Goal: Transaction & Acquisition: Purchase product/service

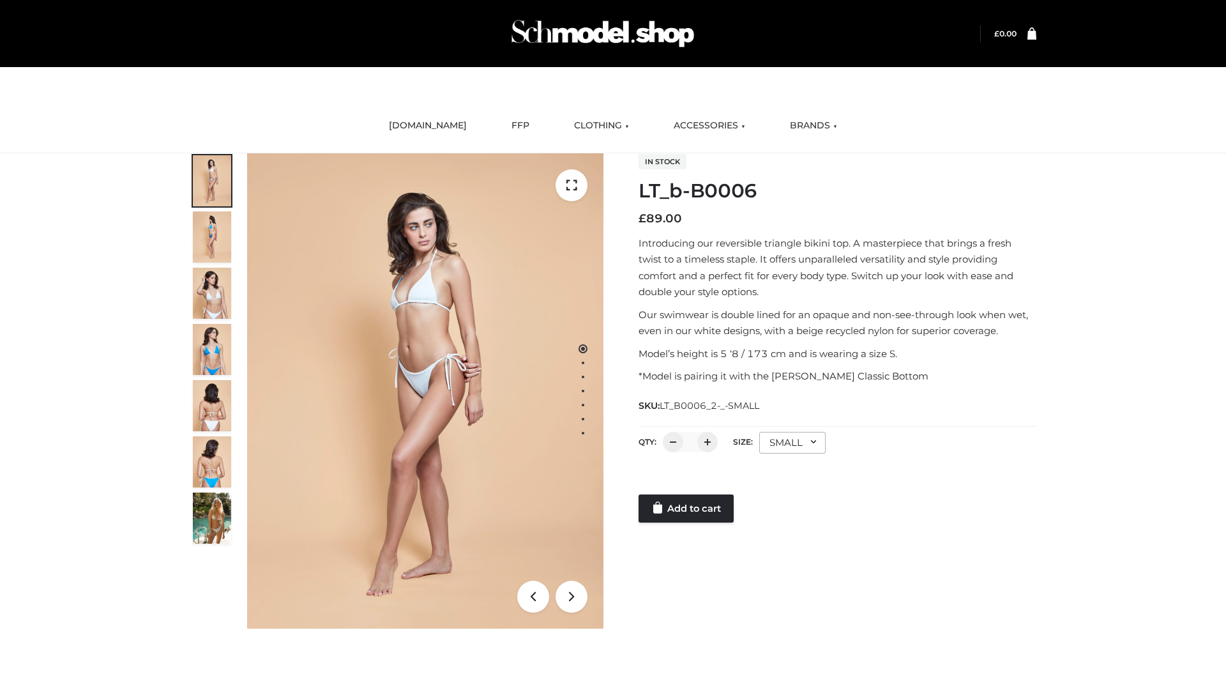
click at [687, 508] on link "Add to cart" at bounding box center [686, 508] width 95 height 28
